Goal: Task Accomplishment & Management: Manage account settings

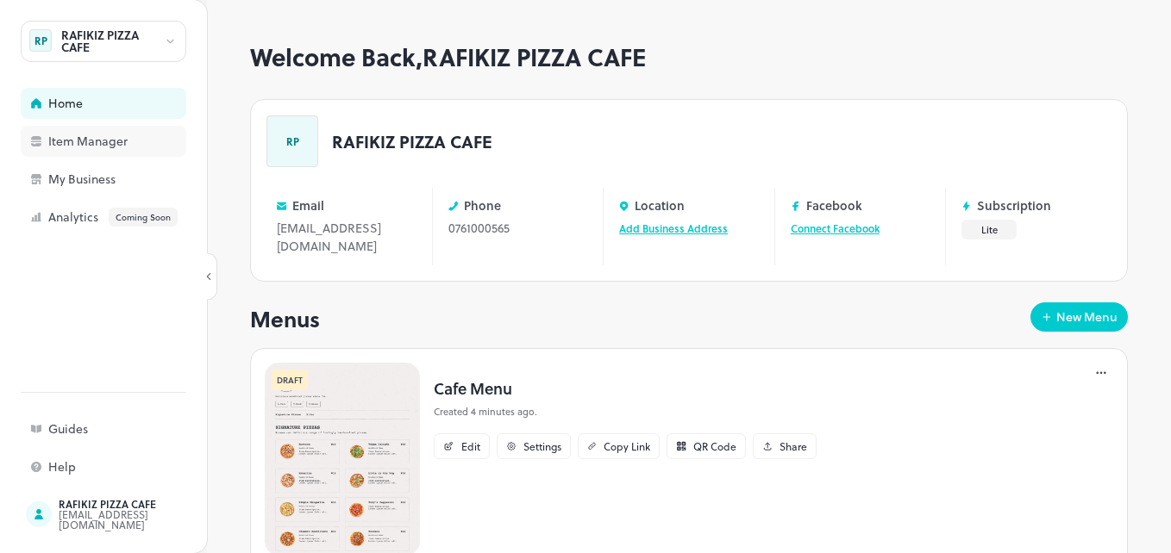
click at [142, 147] on div "Item Manager" at bounding box center [134, 141] width 172 height 12
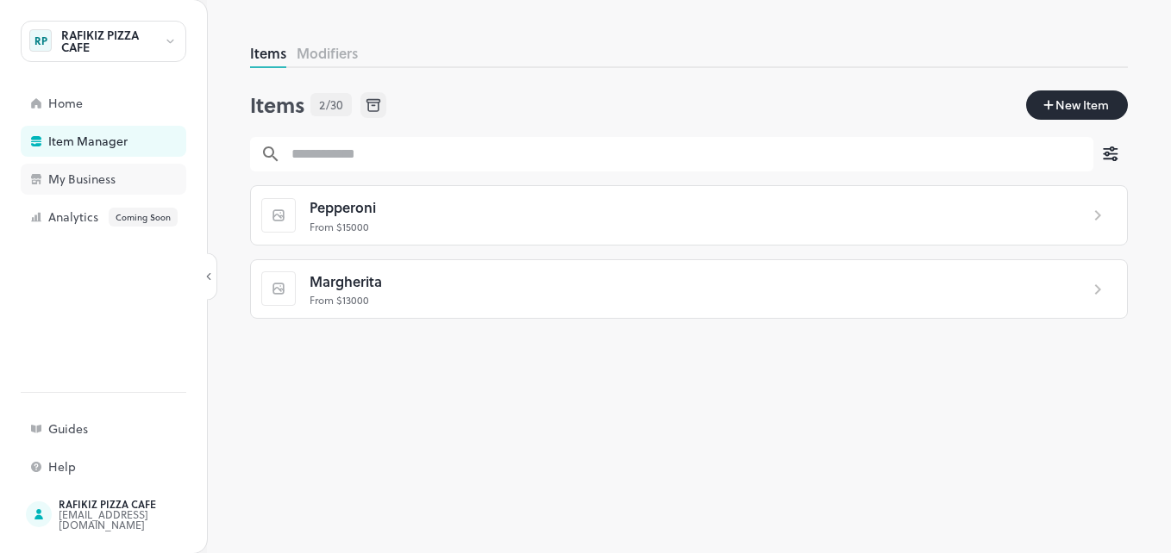
click at [109, 173] on div "My Business" at bounding box center [134, 179] width 172 height 12
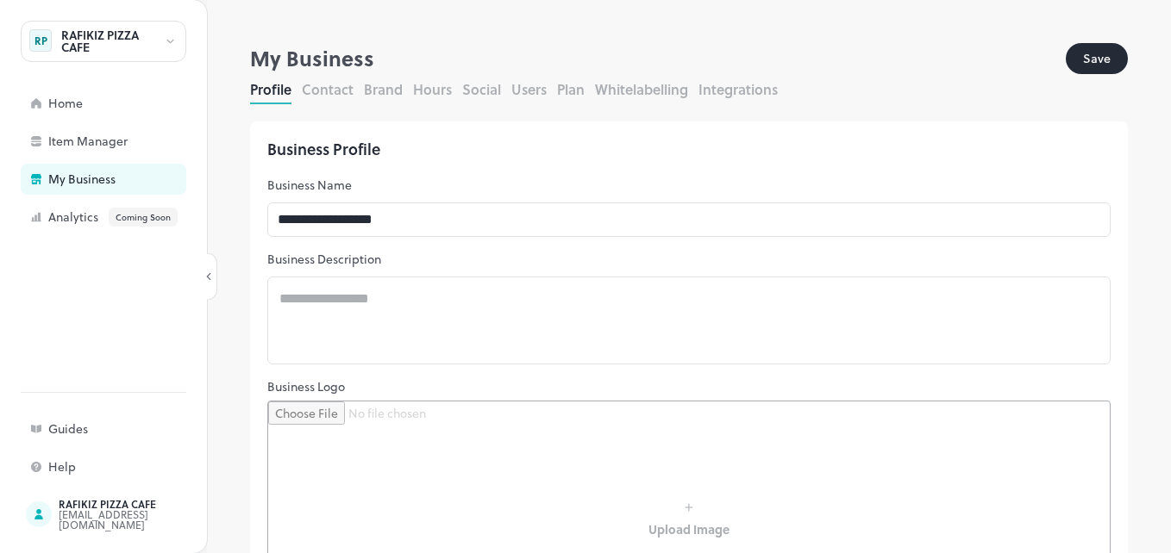
click at [1081, 55] on button "Save" at bounding box center [1096, 58] width 62 height 31
click at [101, 136] on div "Item Manager" at bounding box center [134, 141] width 172 height 12
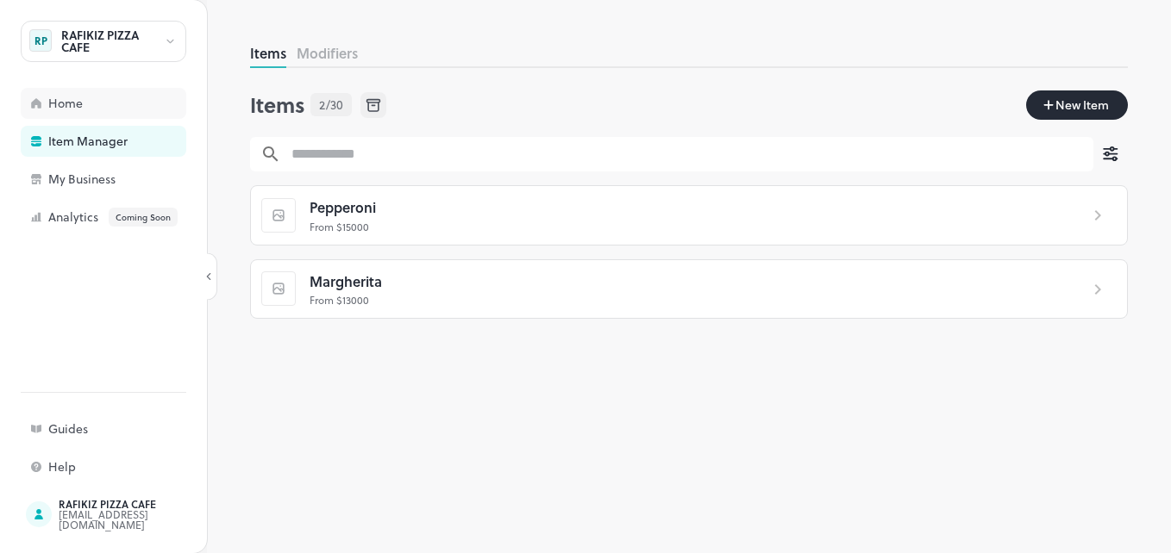
click at [46, 99] on div "Home" at bounding box center [104, 103] width 166 height 31
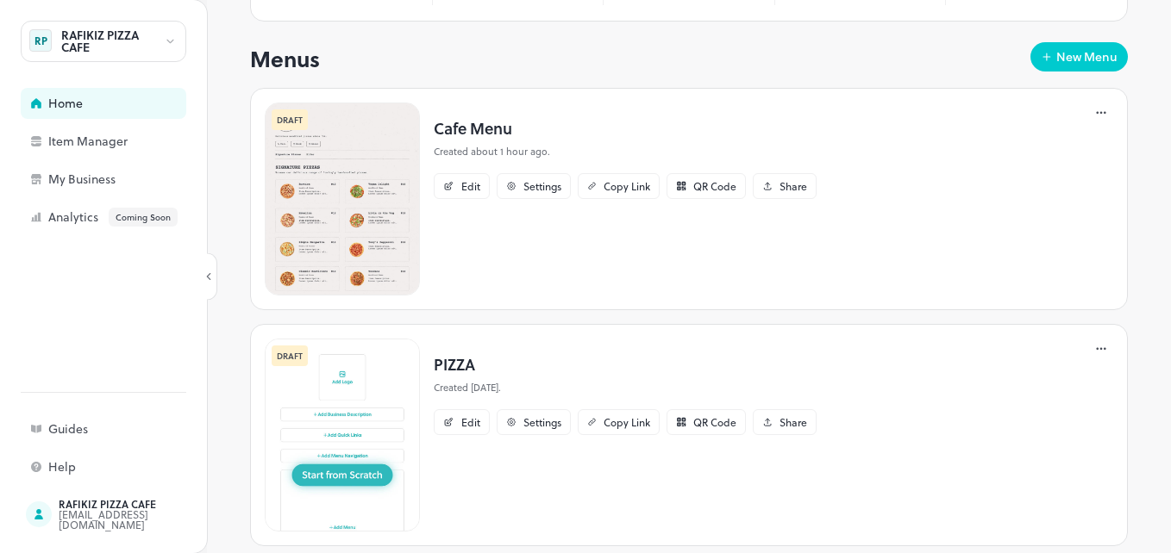
scroll to position [258, 0]
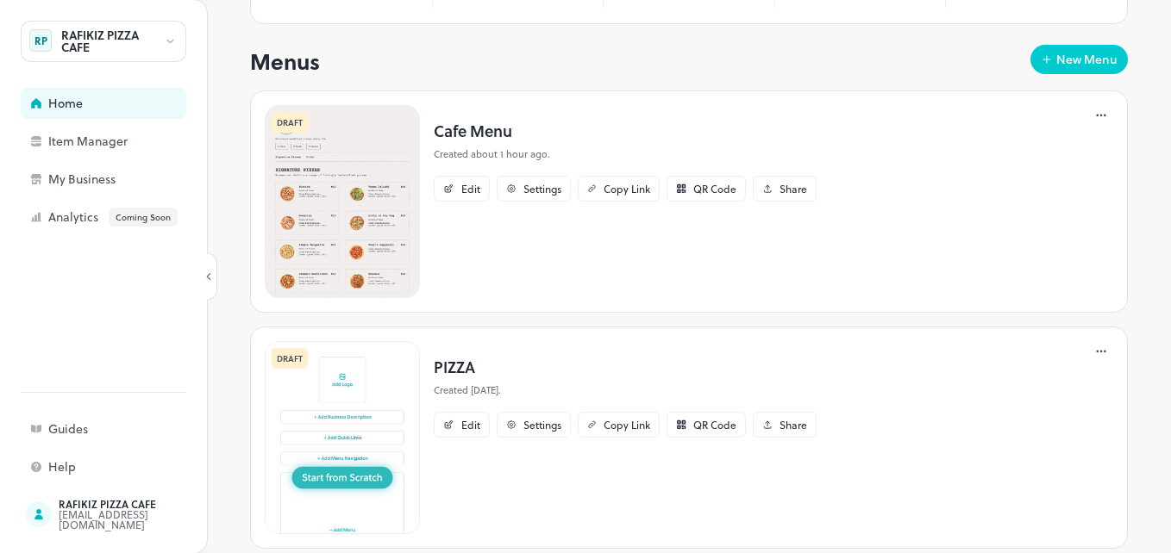
click at [353, 139] on img at bounding box center [342, 201] width 155 height 193
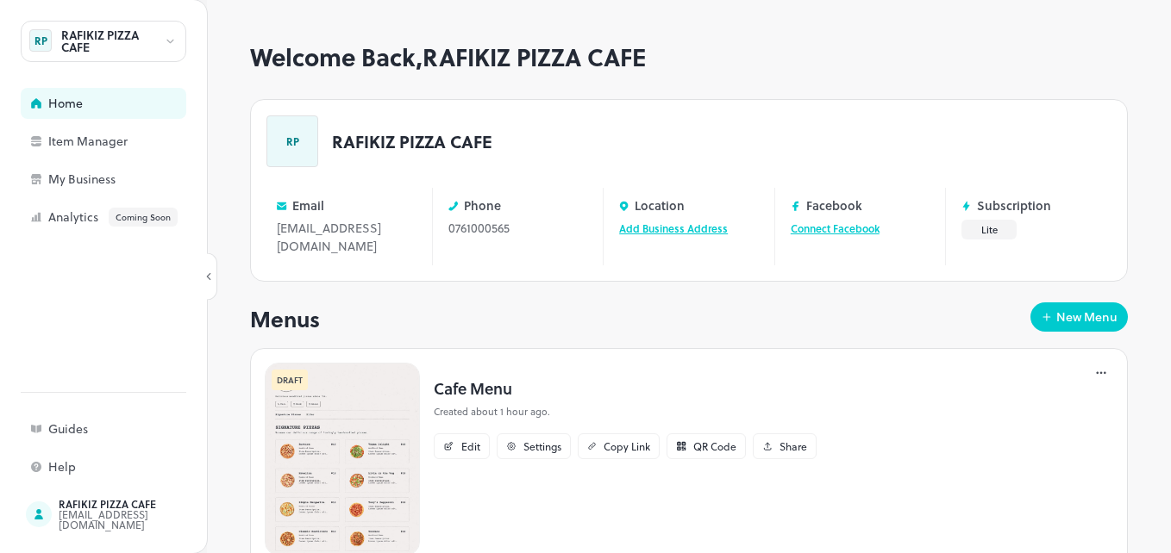
click at [305, 136] on div "RP" at bounding box center [292, 142] width 52 height 52
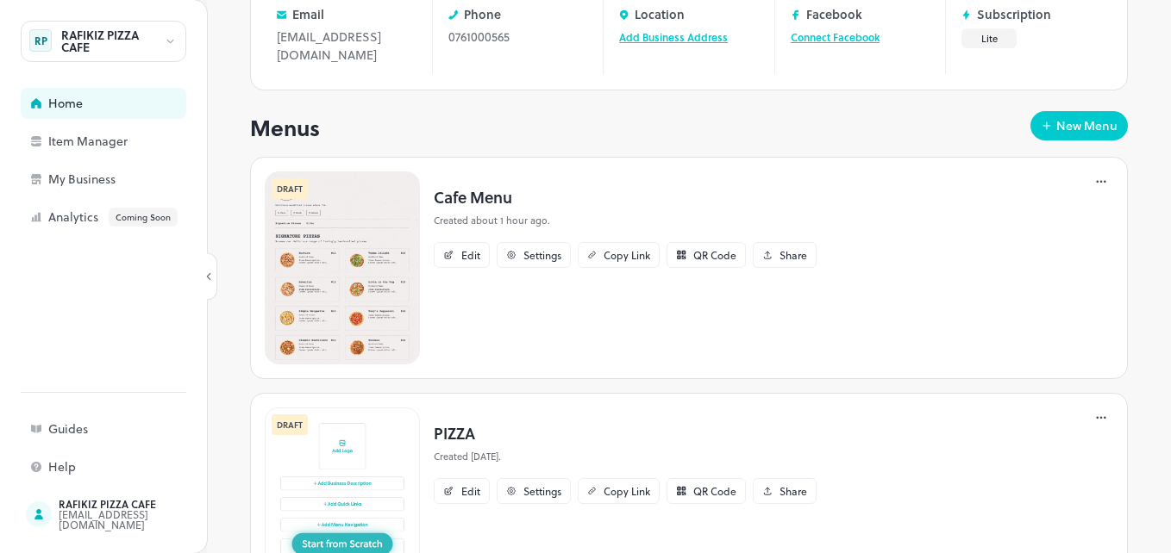
scroll to position [192, 0]
click at [454, 251] on div "Edit" at bounding box center [462, 254] width 56 height 26
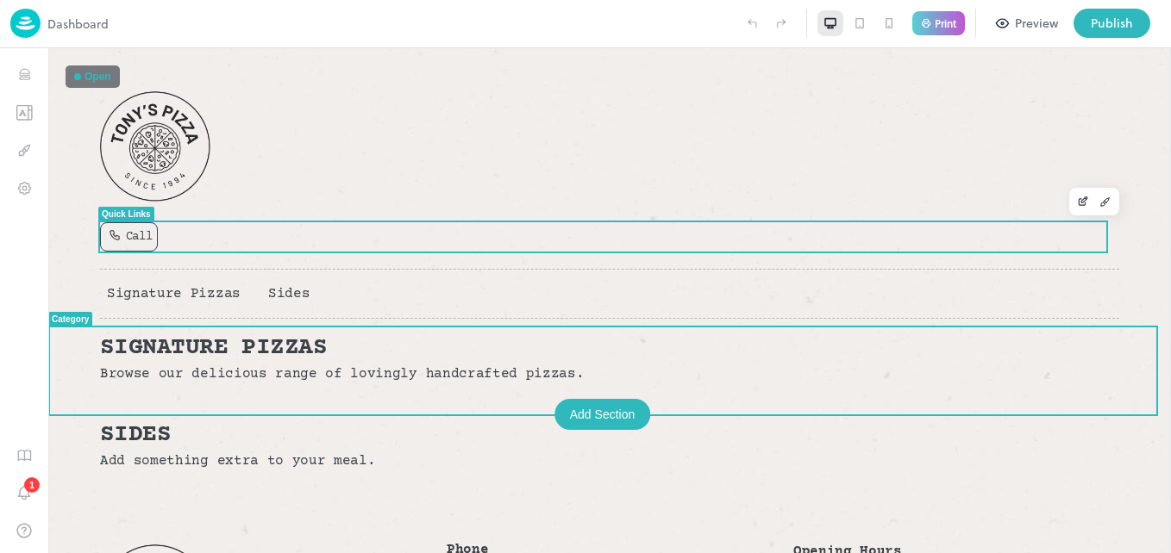
click at [454, 251] on div "Call" at bounding box center [609, 236] width 1019 height 29
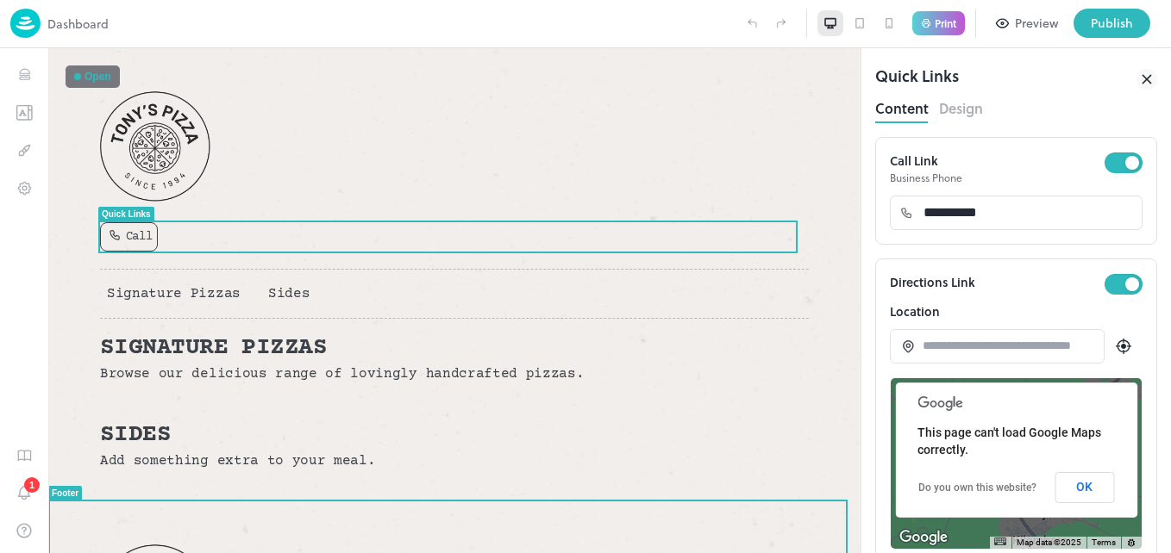
click at [80, 78] on div at bounding box center [77, 76] width 7 height 7
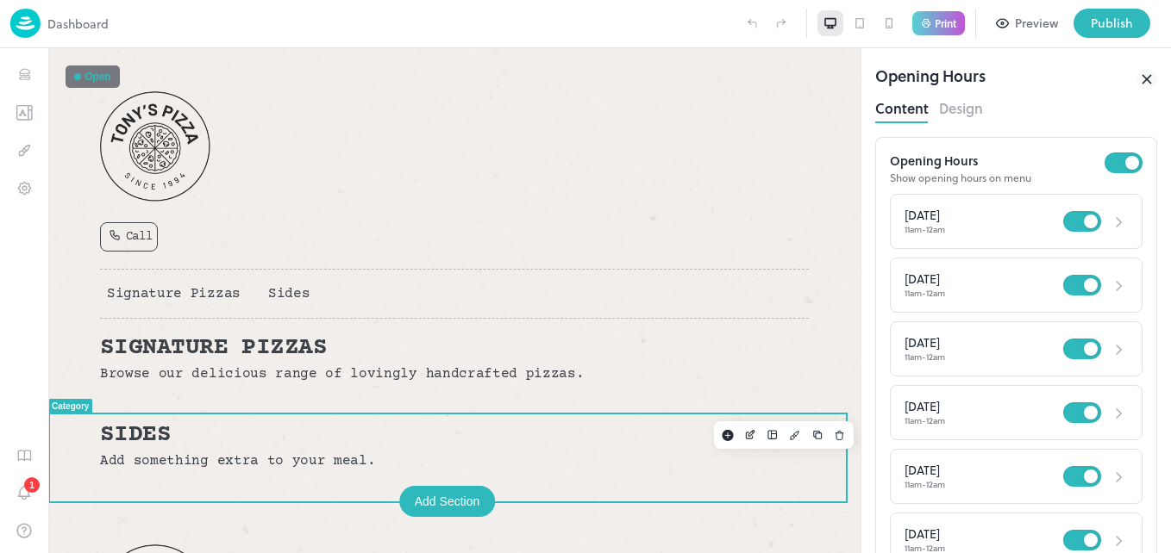
click at [189, 434] on p "Sides" at bounding box center [454, 435] width 709 height 24
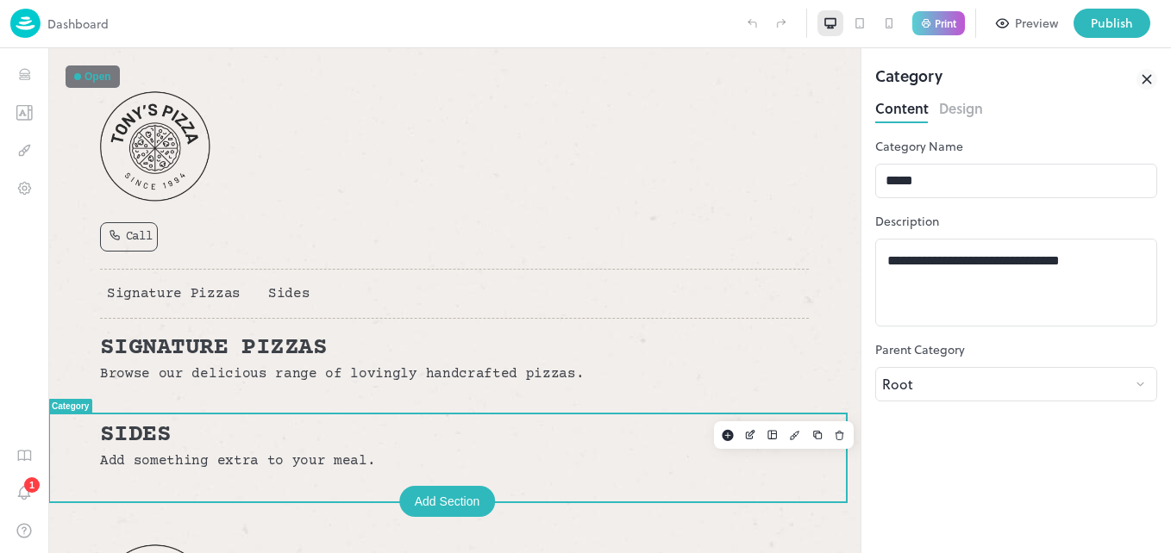
click at [189, 434] on p "Sides" at bounding box center [454, 435] width 709 height 24
click at [1023, 21] on div "Preview" at bounding box center [1036, 23] width 43 height 19
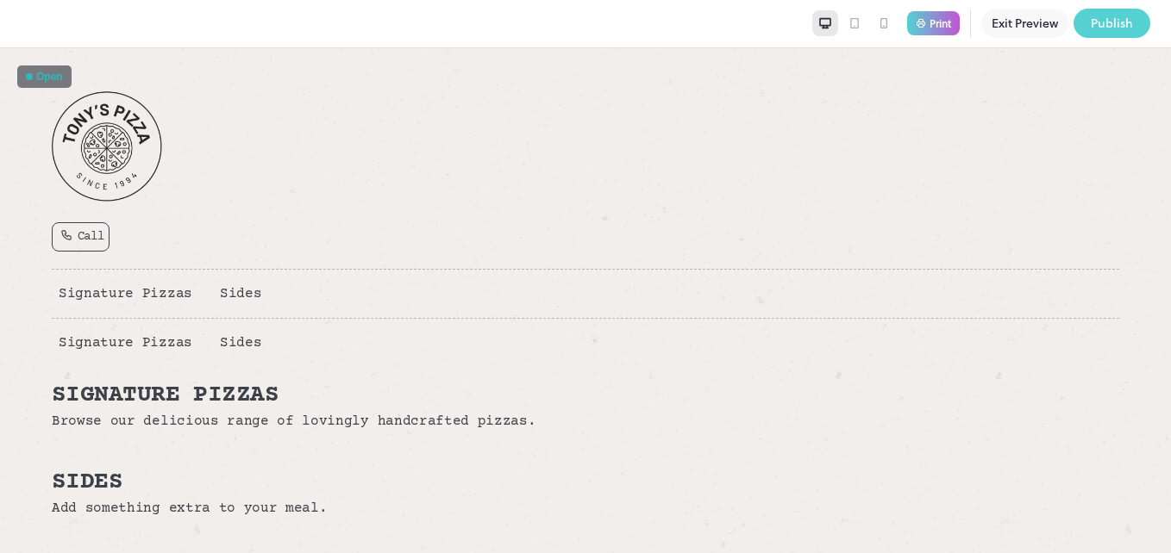
click at [1097, 19] on div "Publish" at bounding box center [1111, 23] width 42 height 19
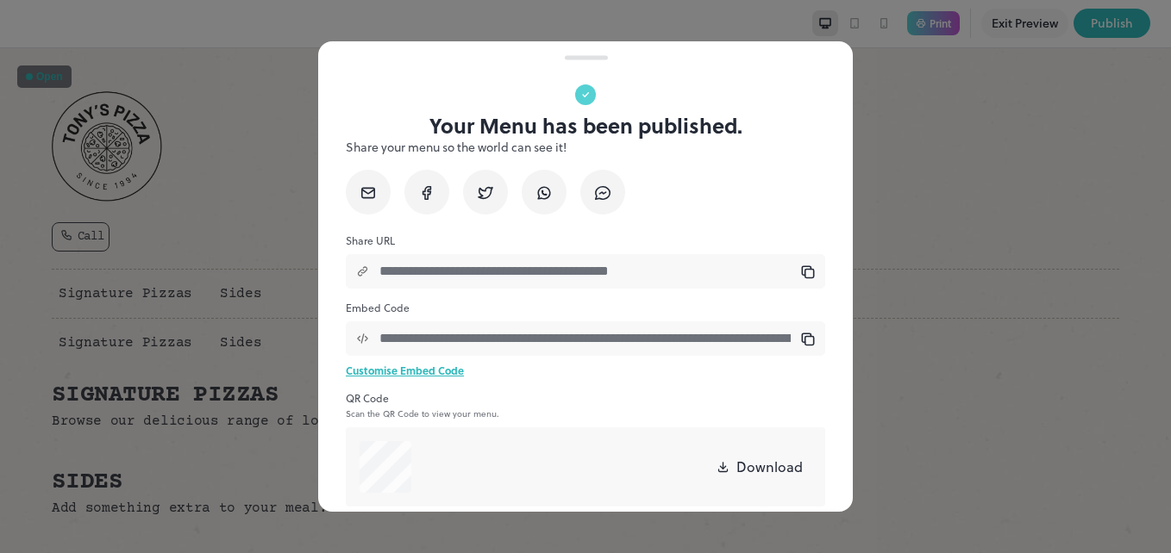
click at [754, 466] on p "Download" at bounding box center [769, 467] width 66 height 21
click at [915, 272] on div at bounding box center [585, 276] width 1171 height 553
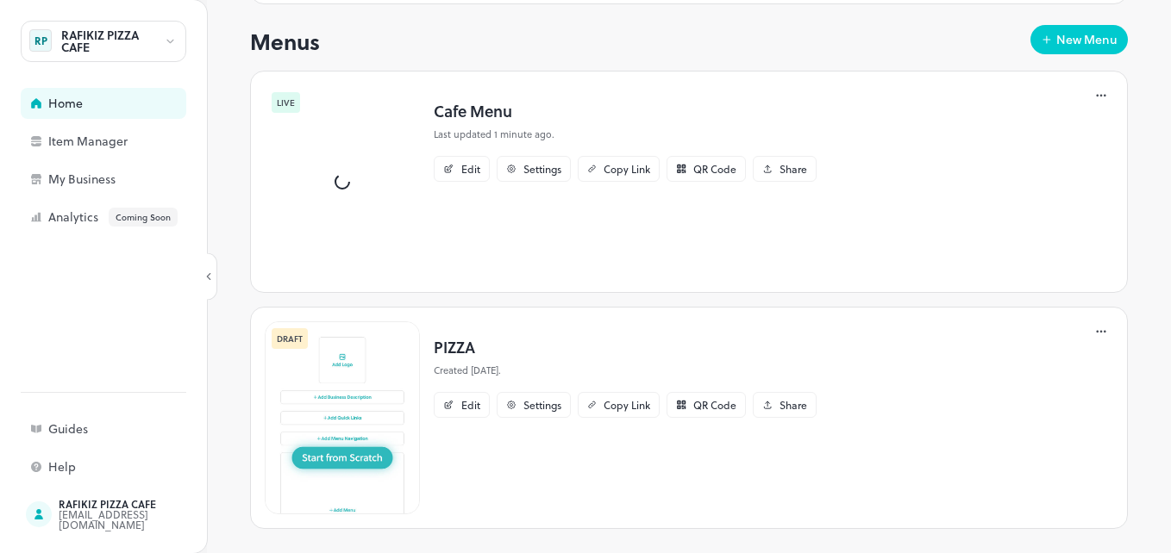
scroll to position [295, 0]
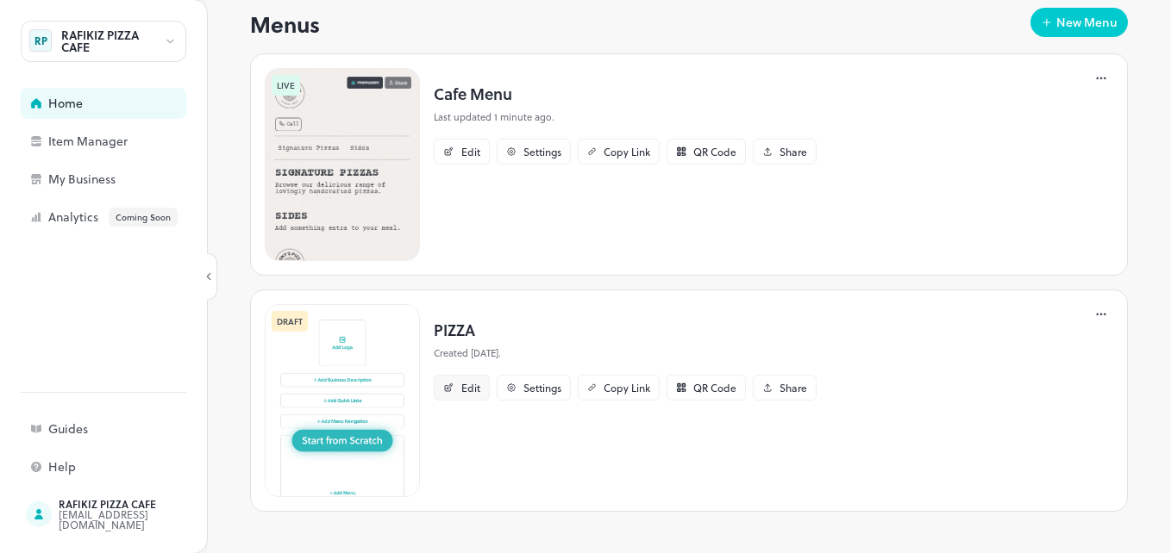
click at [465, 384] on div "Edit" at bounding box center [470, 388] width 19 height 10
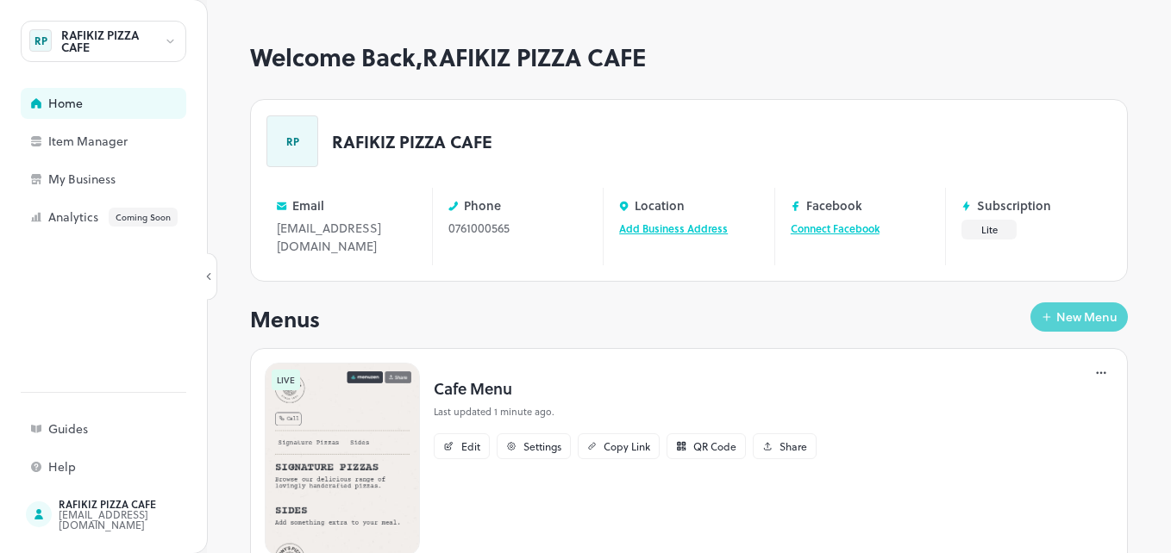
click at [1058, 311] on div "New Menu" at bounding box center [1086, 317] width 61 height 12
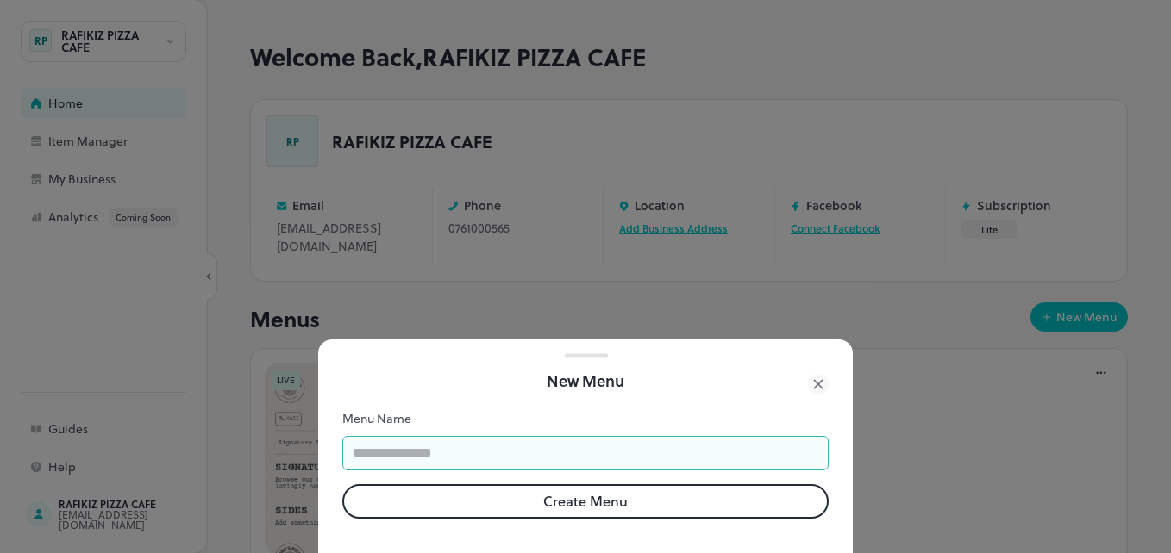
click at [464, 443] on input "text" at bounding box center [585, 453] width 486 height 34
type input "**********"
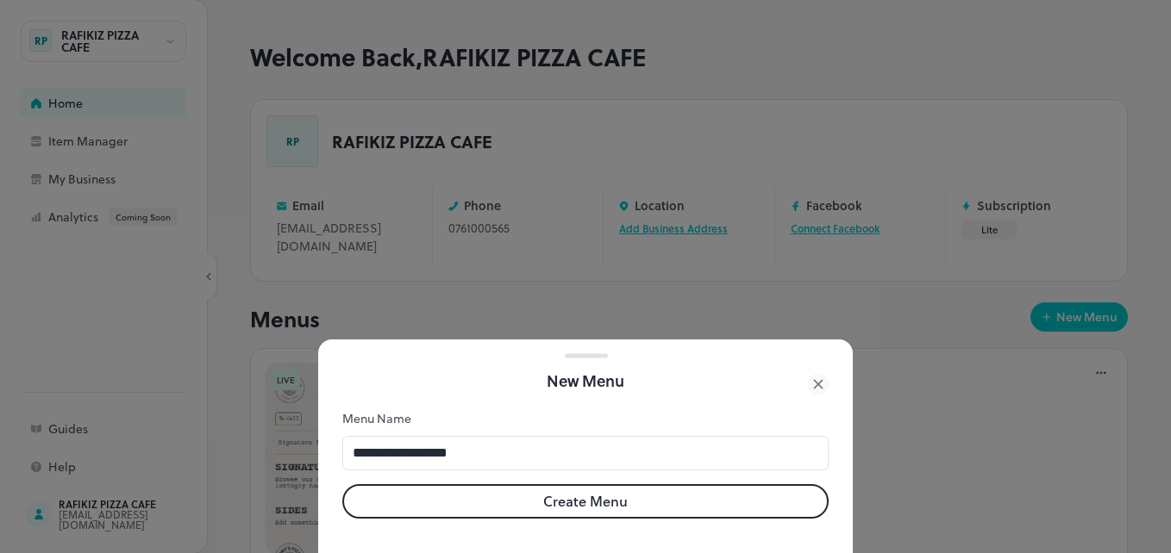
click at [507, 484] on button "Create Menu" at bounding box center [585, 501] width 486 height 34
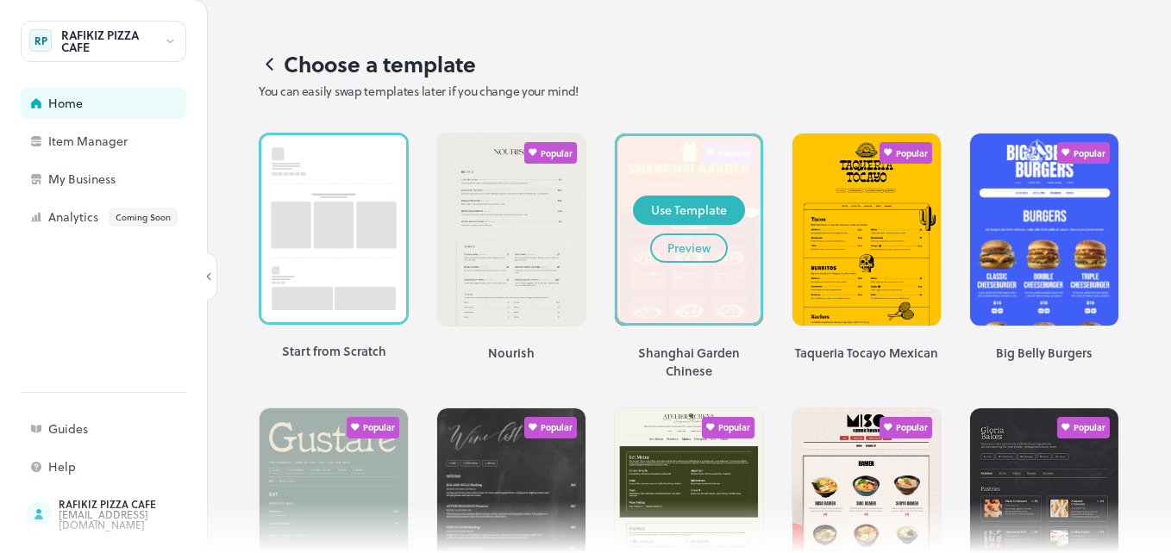
click at [658, 245] on button "Preview" at bounding box center [689, 248] width 78 height 29
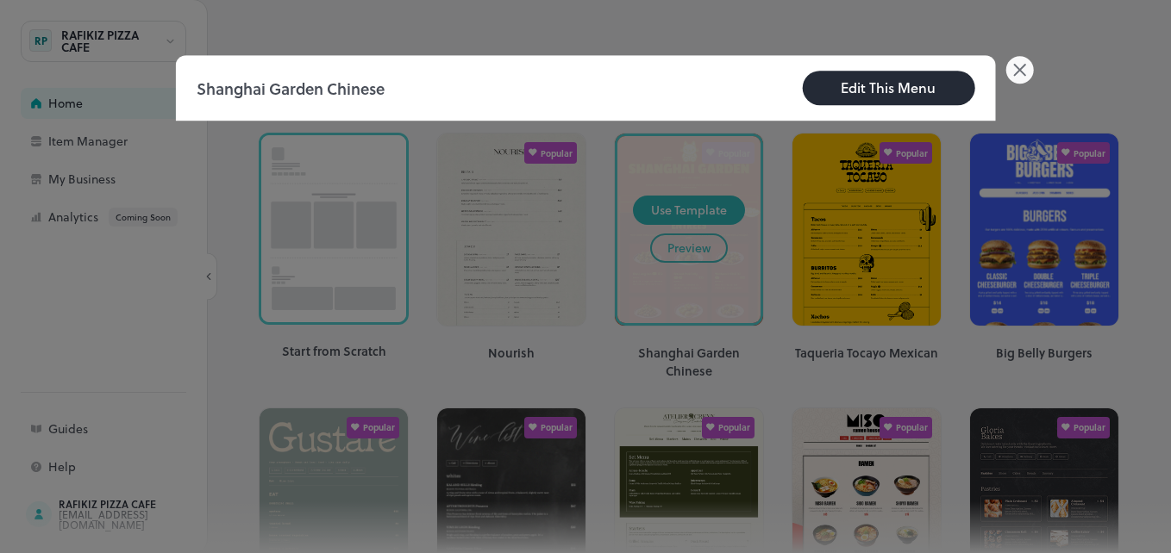
drag, startPoint x: 658, startPoint y: 245, endPoint x: 859, endPoint y: 85, distance: 256.5
click at [859, 85] on div "Edit This Menu" at bounding box center [887, 88] width 95 height 21
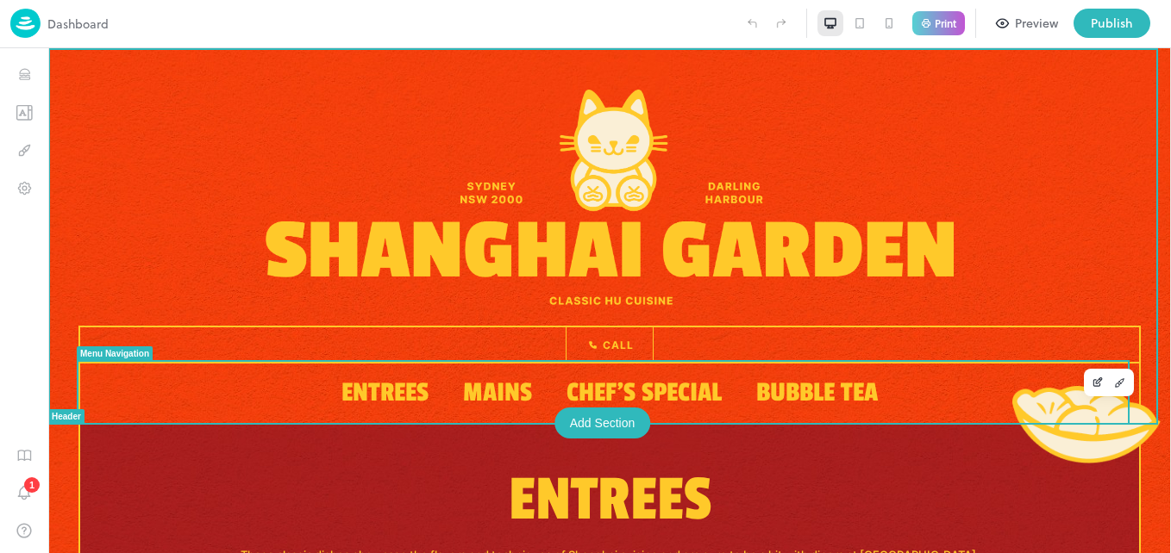
click at [379, 382] on span "Entrees" at bounding box center [384, 393] width 87 height 32
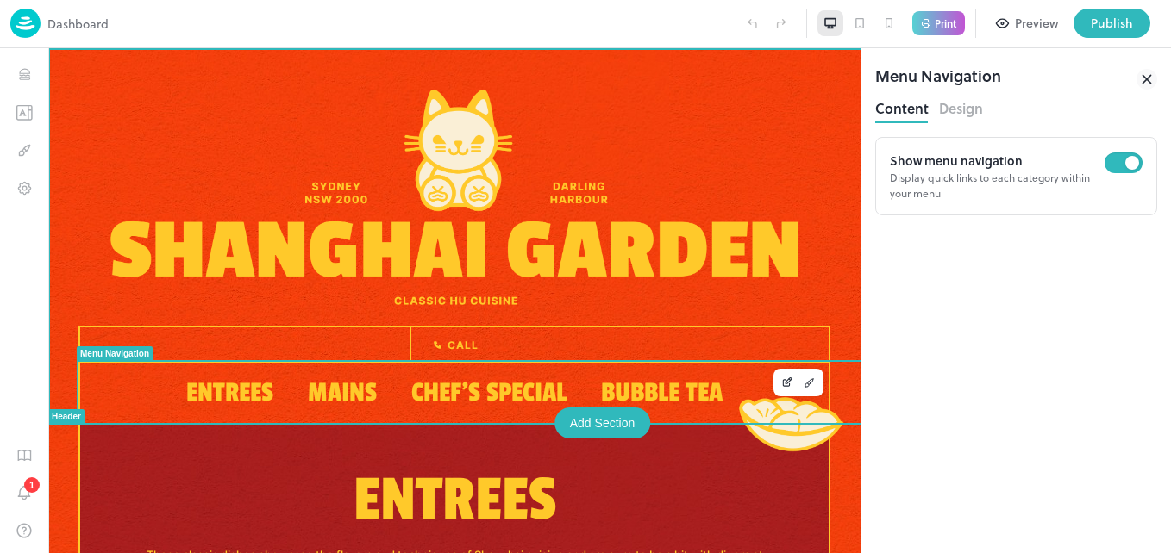
click at [347, 392] on span "Mains" at bounding box center [342, 393] width 69 height 32
click at [455, 390] on span "Chef's Special" at bounding box center [488, 393] width 155 height 32
click at [615, 373] on div "Bubble Tea" at bounding box center [662, 393] width 156 height 42
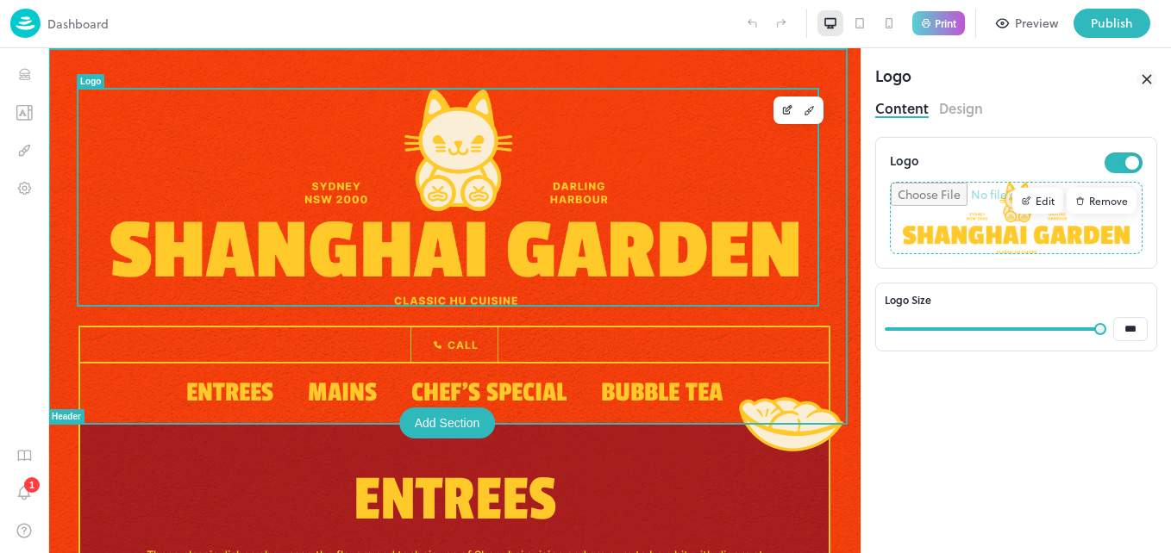
click at [526, 278] on img at bounding box center [454, 198] width 688 height 216
click at [783, 114] on icon "Edit" at bounding box center [786, 111] width 7 height 7
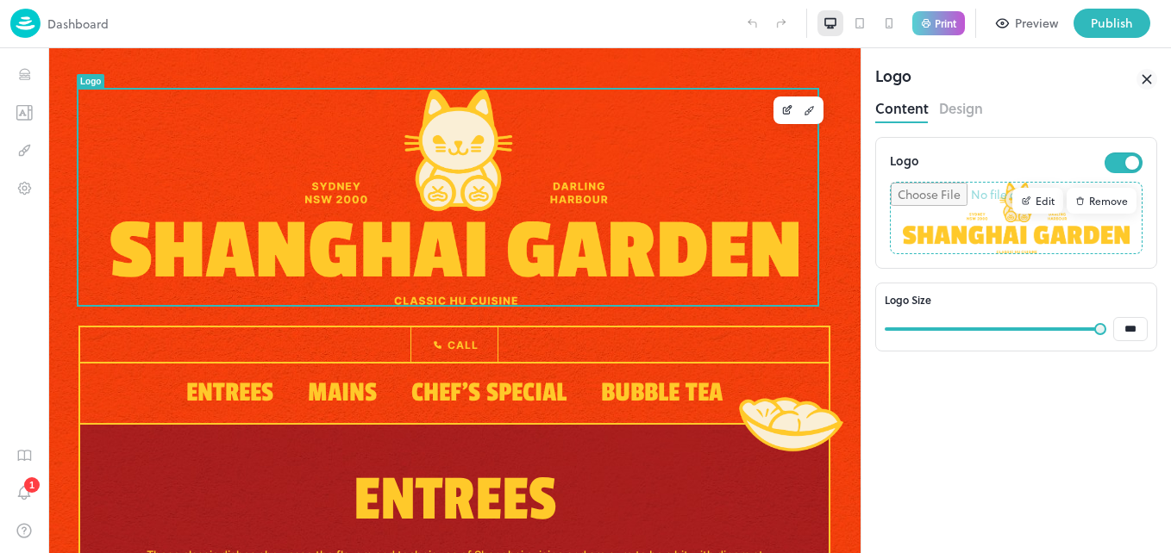
click at [1097, 200] on div "Remove" at bounding box center [1101, 201] width 70 height 26
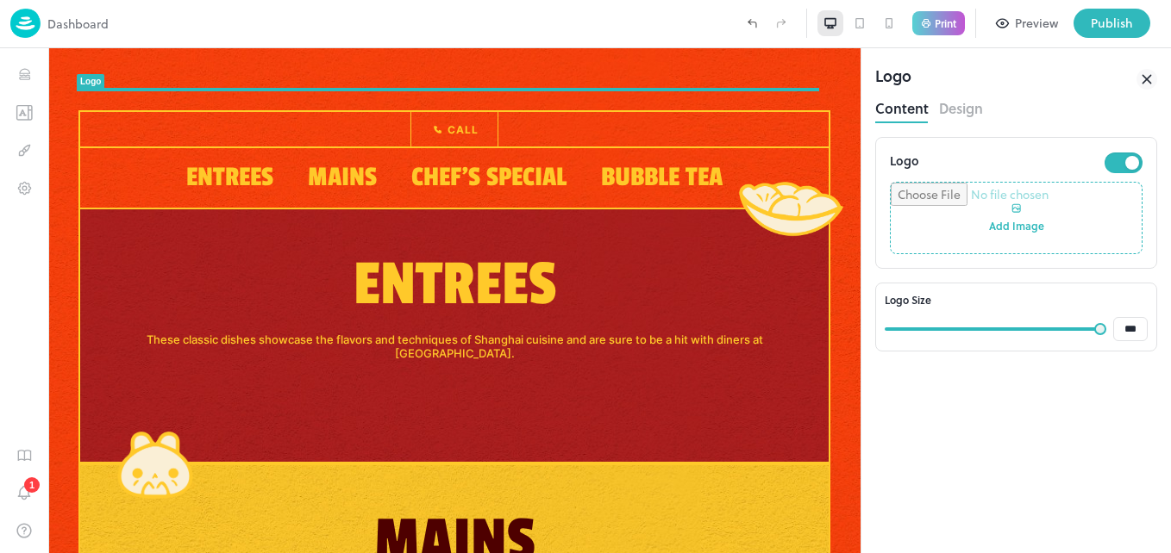
click at [1022, 210] on input "file" at bounding box center [1015, 218] width 251 height 71
type input "**********"
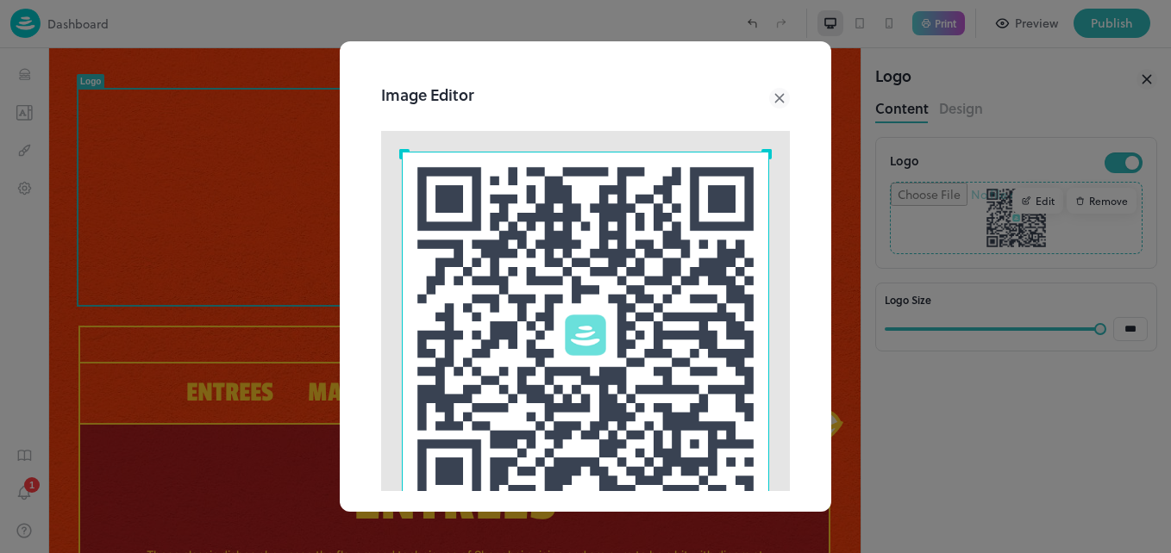
scroll to position [178, 0]
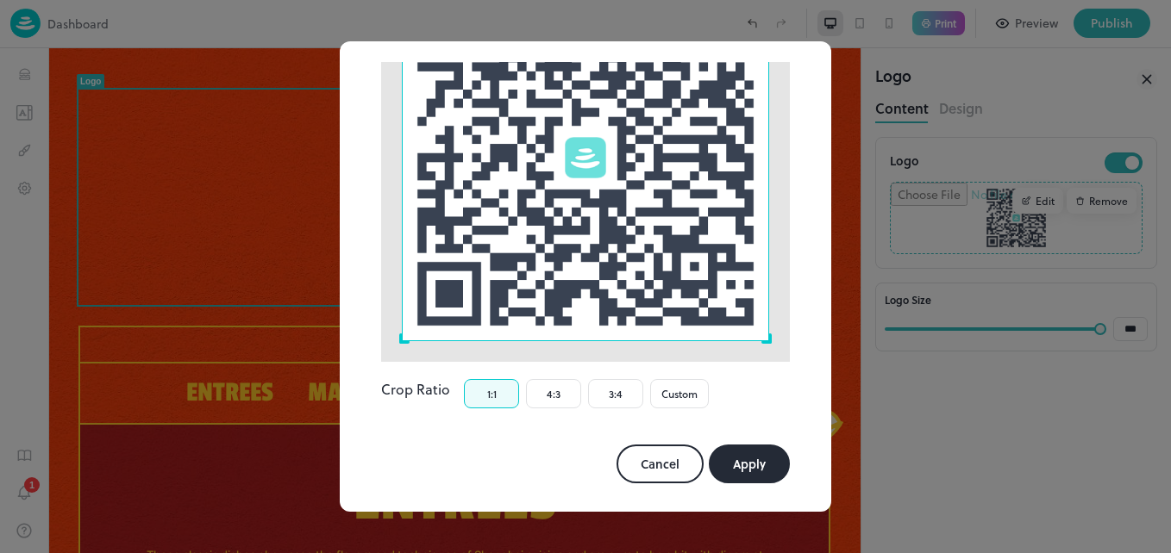
click at [761, 455] on button "Apply" at bounding box center [749, 464] width 81 height 39
click at [753, 451] on button "Apply" at bounding box center [749, 464] width 81 height 39
click at [743, 457] on button "Apply" at bounding box center [749, 464] width 81 height 39
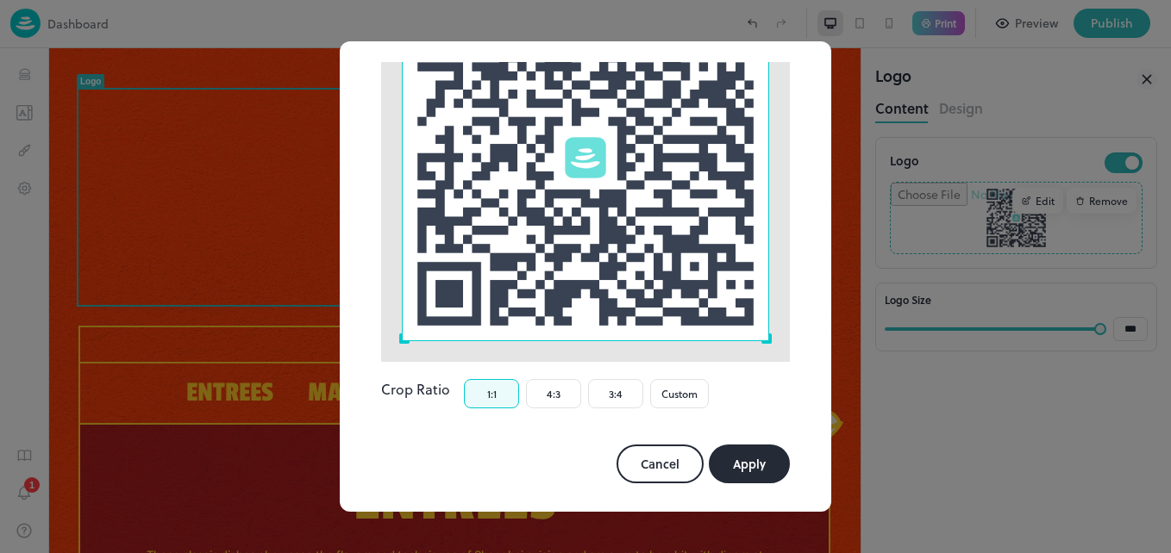
click at [740, 445] on button "Apply" at bounding box center [749, 464] width 81 height 39
click at [647, 445] on button "Cancel" at bounding box center [659, 464] width 87 height 39
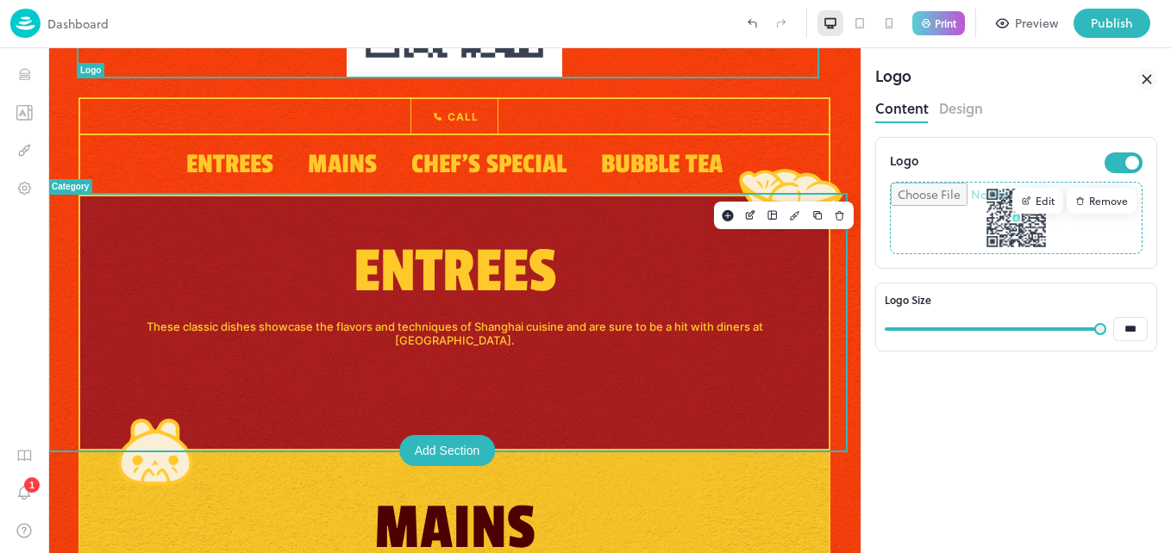
scroll to position [0, 0]
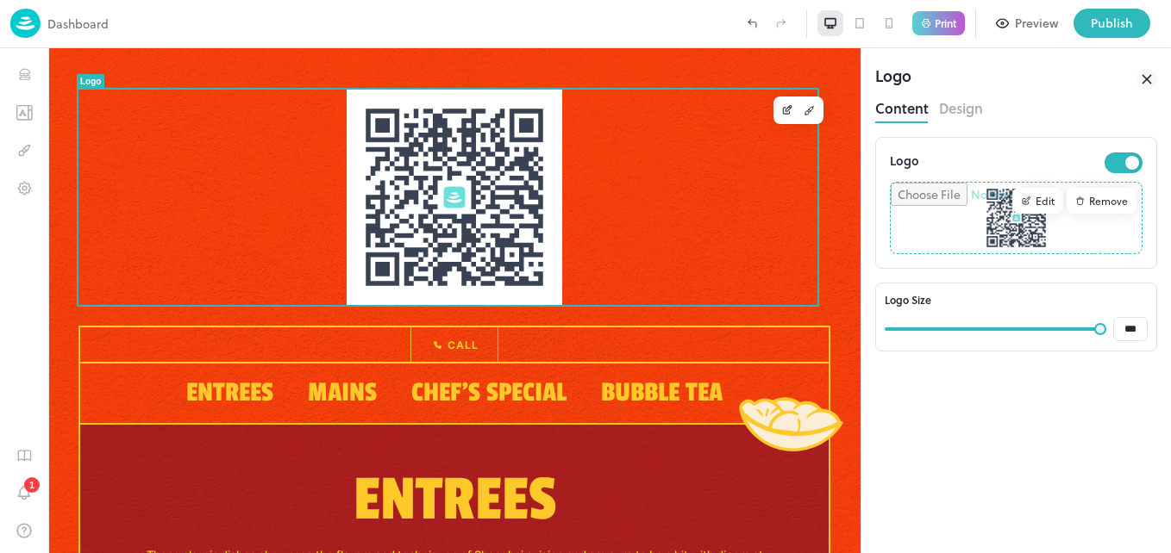
click at [964, 111] on button "Design" at bounding box center [961, 106] width 44 height 23
